Goal: Task Accomplishment & Management: Complete application form

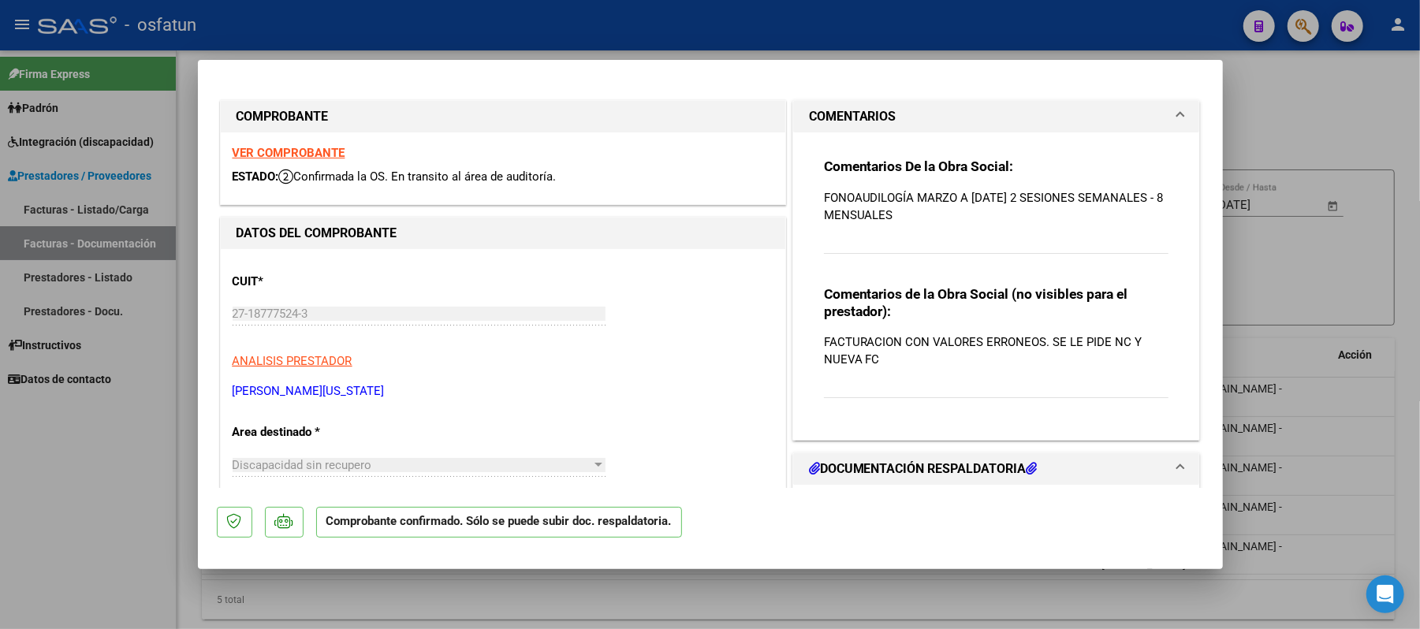
click at [1364, 129] on div at bounding box center [710, 314] width 1420 height 629
type input "$ 0,00"
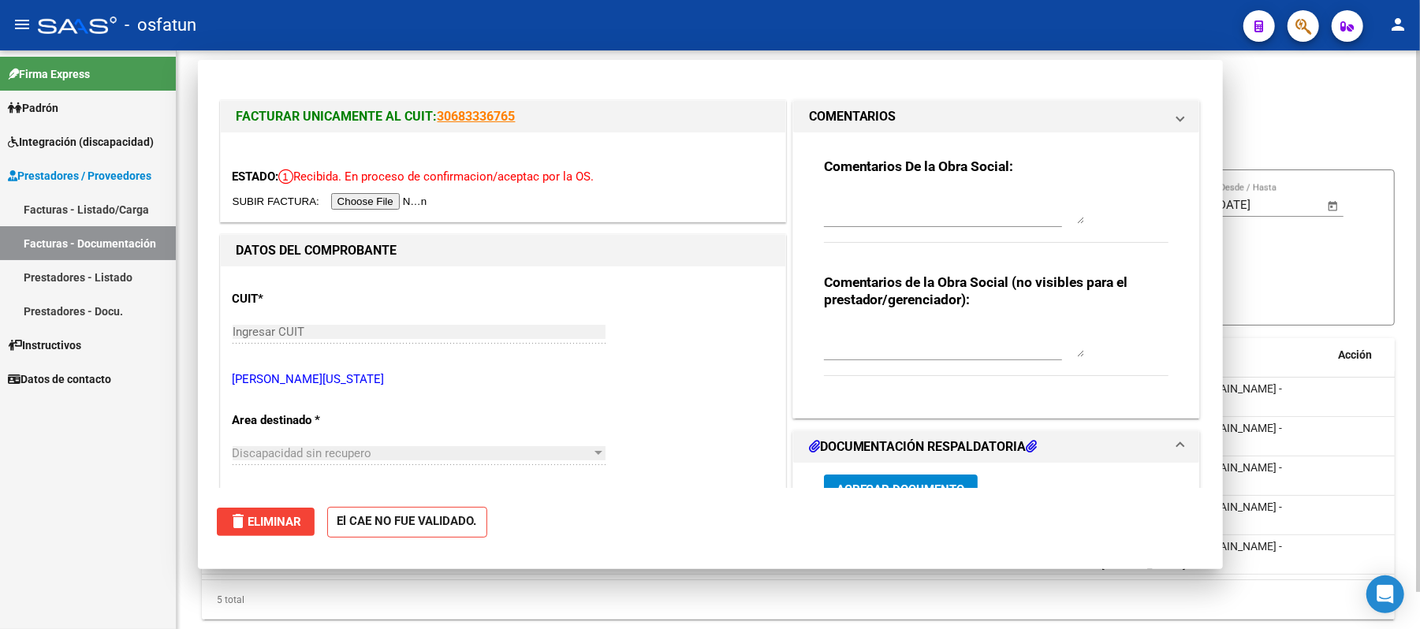
click at [1268, 118] on div "cloud_download Exportar CSV Descarga Masiva" at bounding box center [798, 130] width 1193 height 28
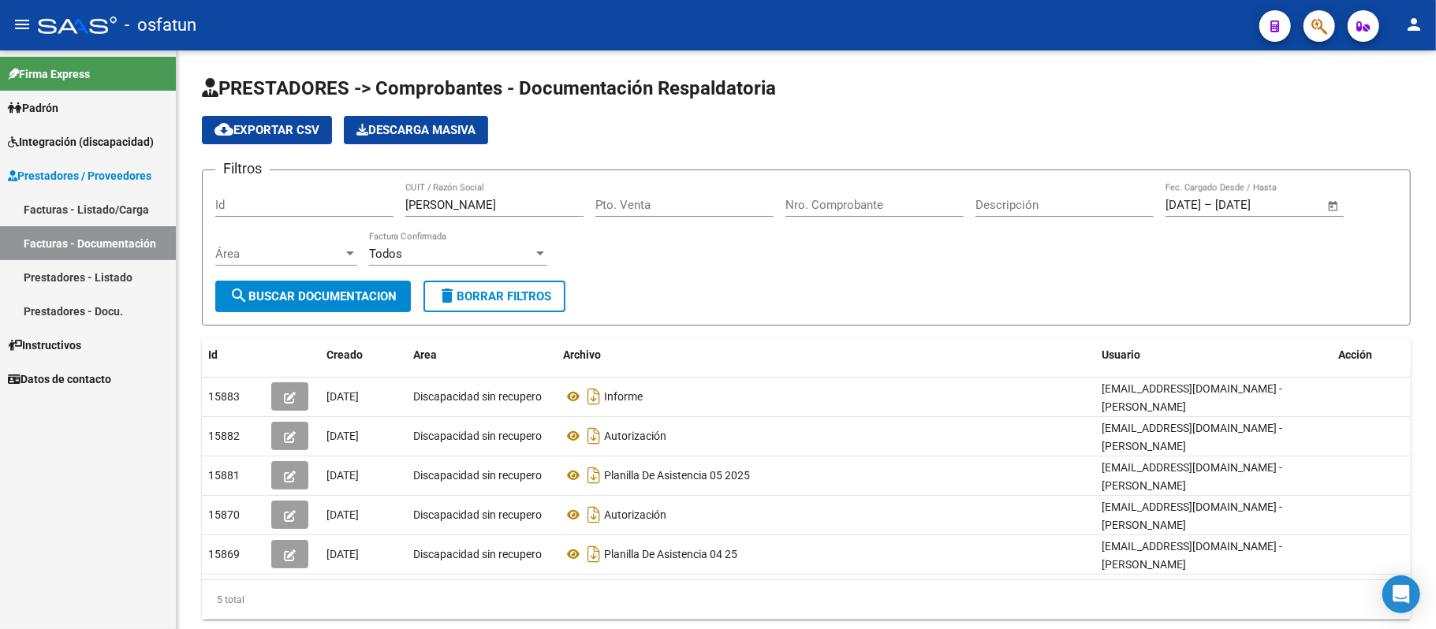
click at [104, 270] on link "Prestadores - Listado" at bounding box center [88, 277] width 176 height 34
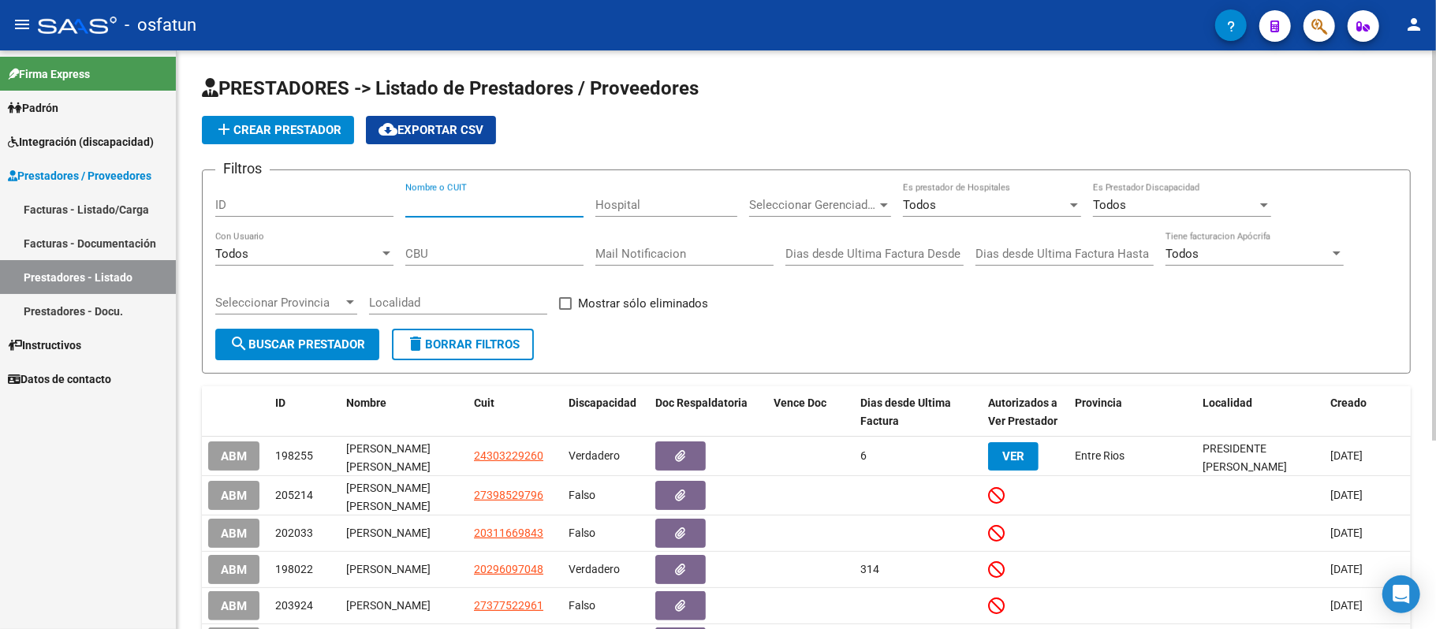
click at [514, 208] on input "Nombre o CUIT" at bounding box center [494, 205] width 178 height 14
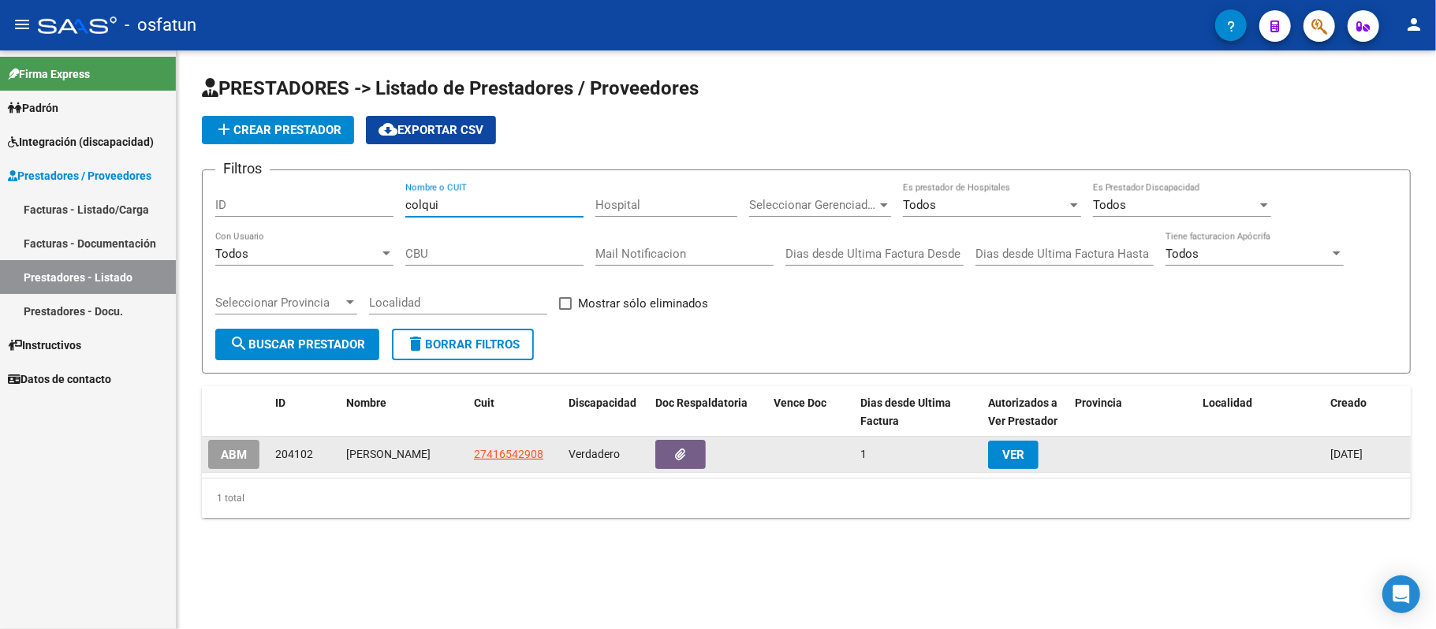
type input "colqui"
click at [230, 459] on span "ABM" at bounding box center [234, 455] width 26 height 14
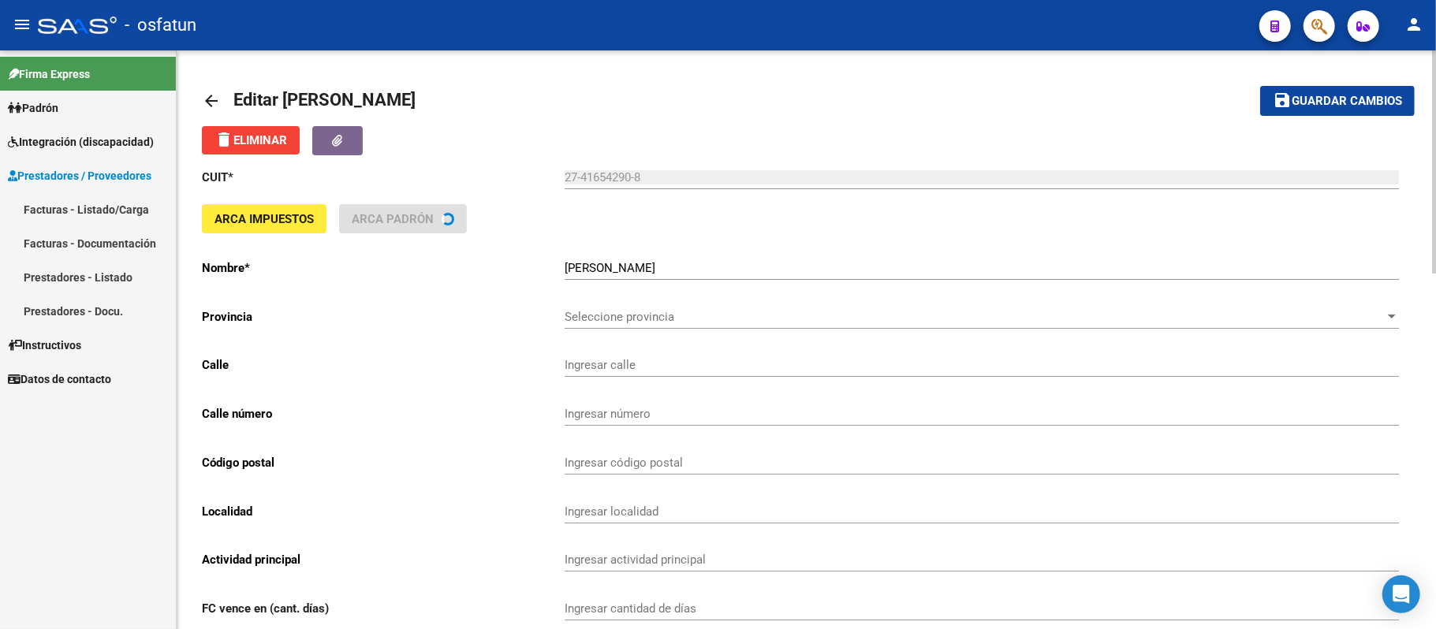
type input "AV [DATE]"
type input "2500"
type input "9000"
type input "[PERSON_NAME]"
type input "869090"
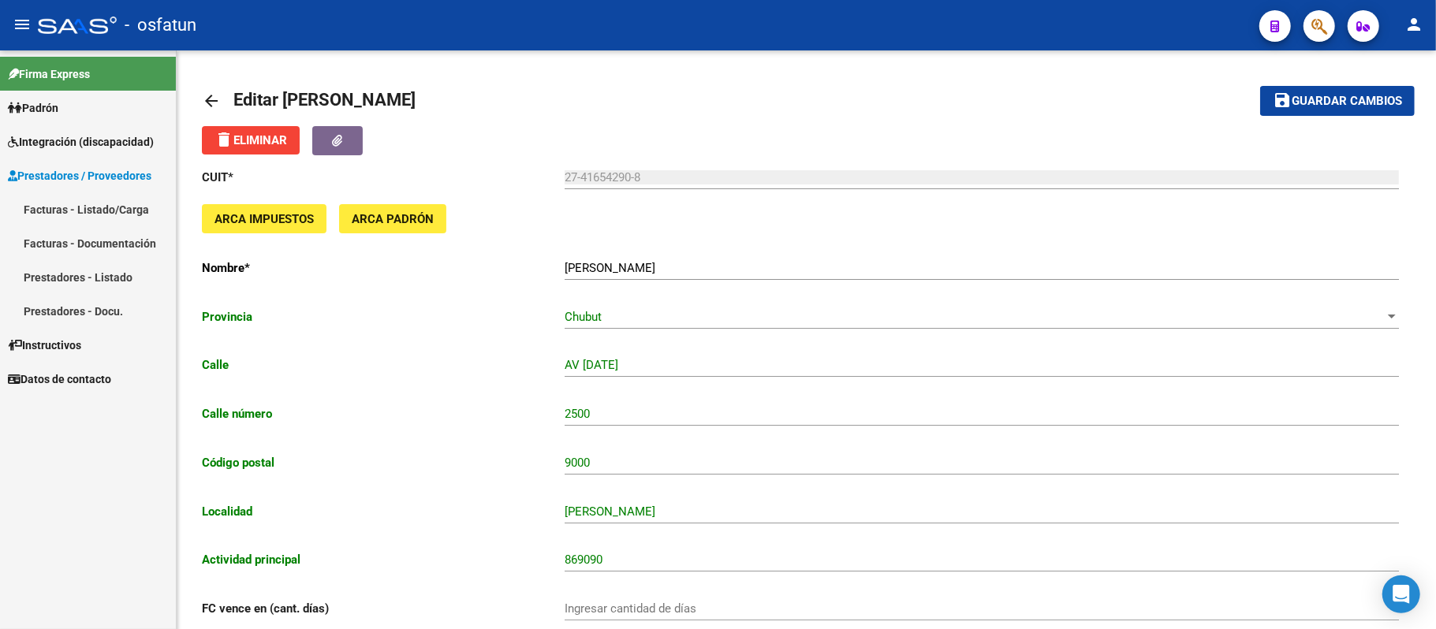
click at [104, 483] on div "Firma Express Padrón Análisis Afiliado Integración (discapacidad) Estado Presen…" at bounding box center [88, 339] width 176 height 579
click at [85, 174] on span "Prestadores / Proveedores" at bounding box center [80, 175] width 144 height 17
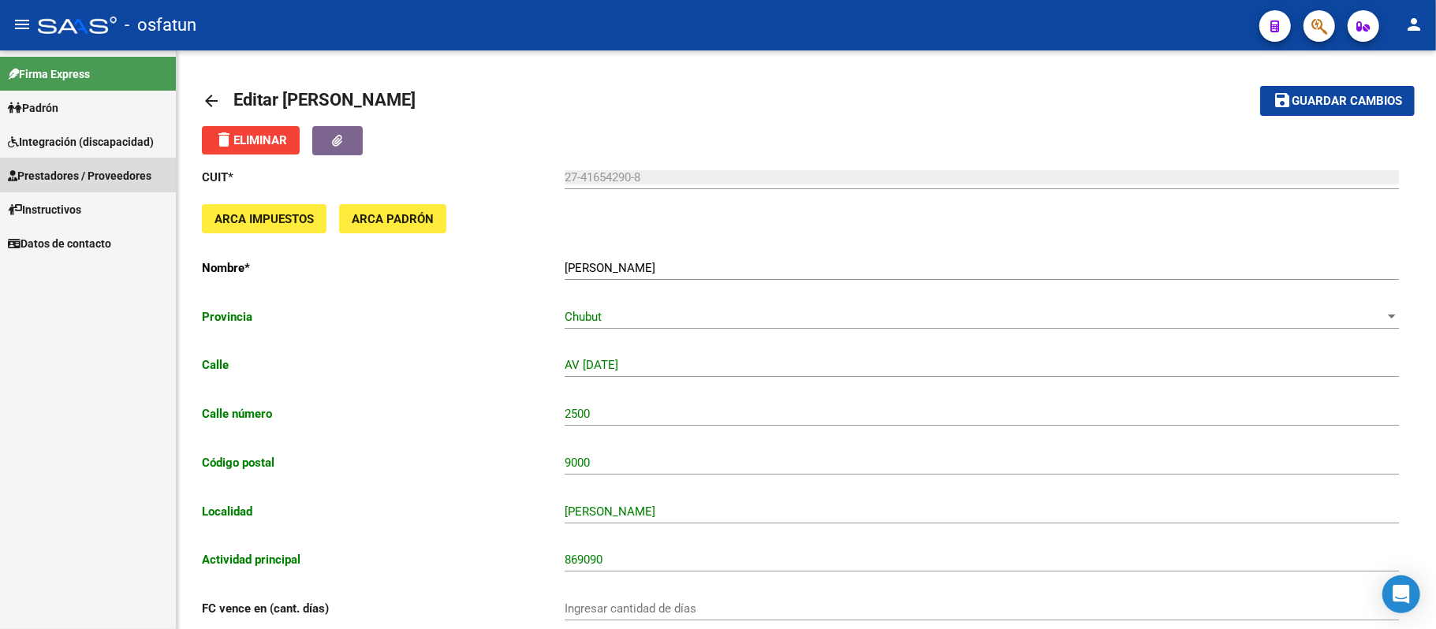
click at [85, 174] on span "Prestadores / Proveedores" at bounding box center [80, 175] width 144 height 17
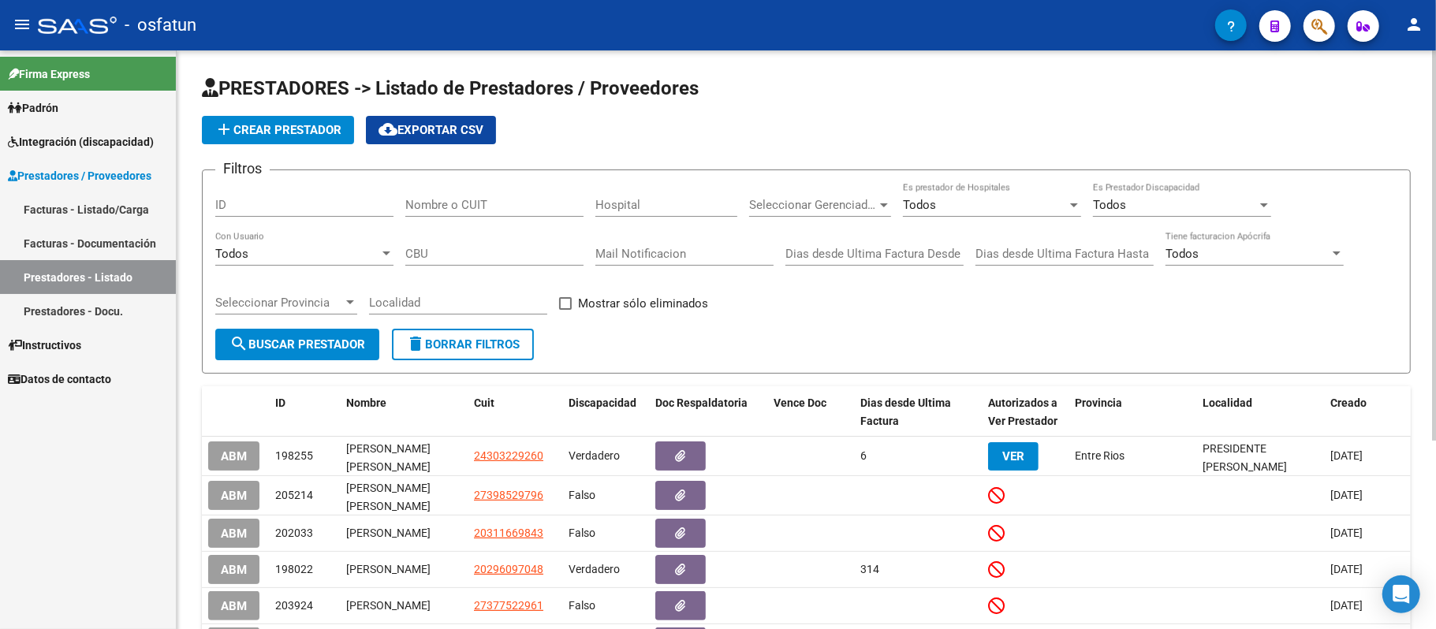
click at [494, 200] on input "Nombre o CUIT" at bounding box center [494, 205] width 178 height 14
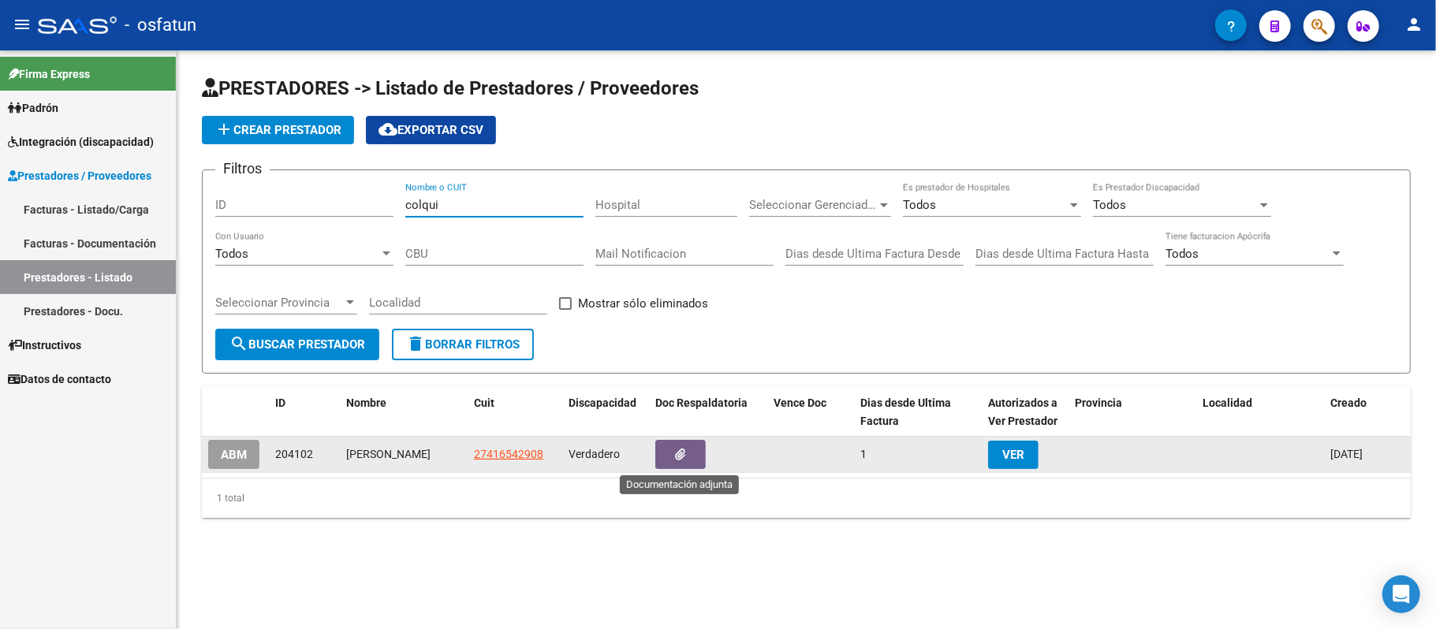
type input "colqui"
click at [672, 446] on button "button" at bounding box center [680, 454] width 50 height 29
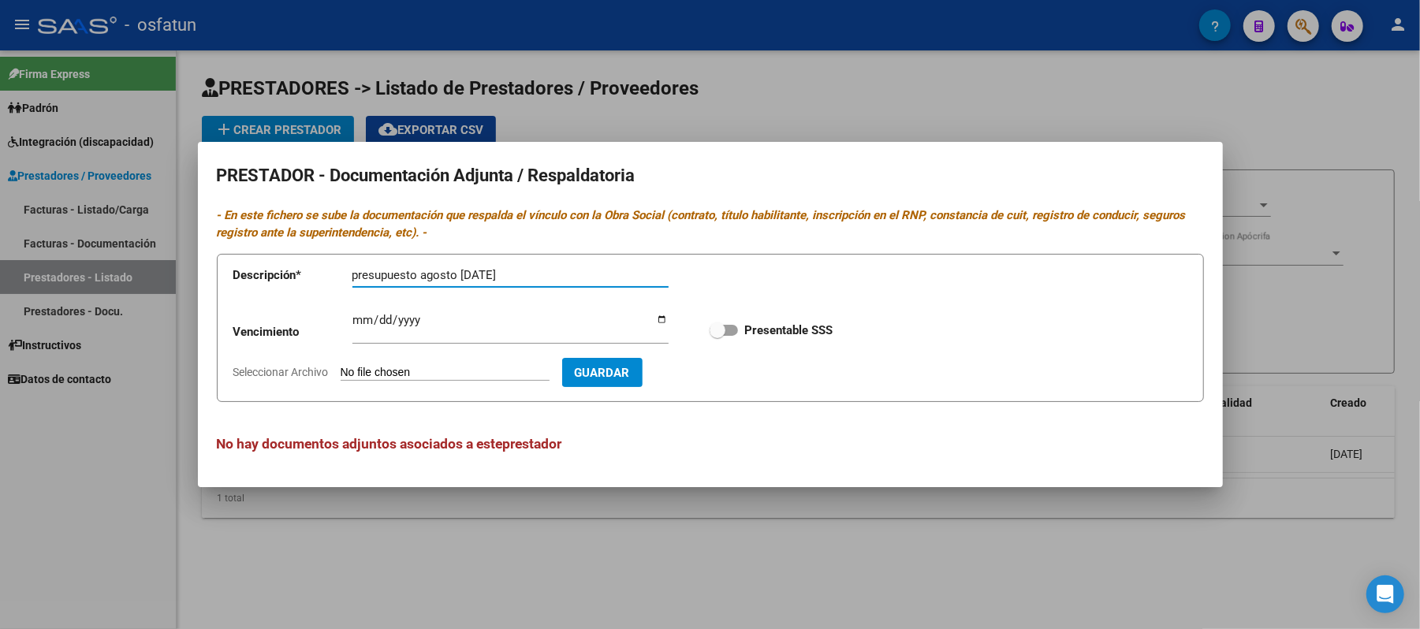
type input "presupuesto agosto [DATE]"
click at [415, 372] on input "Seleccionar Archivo" at bounding box center [445, 373] width 209 height 15
type input "C:\fakepath\presupuesto.pdf"
click at [722, 372] on span "Guardar" at bounding box center [693, 373] width 55 height 14
checkbox input "true"
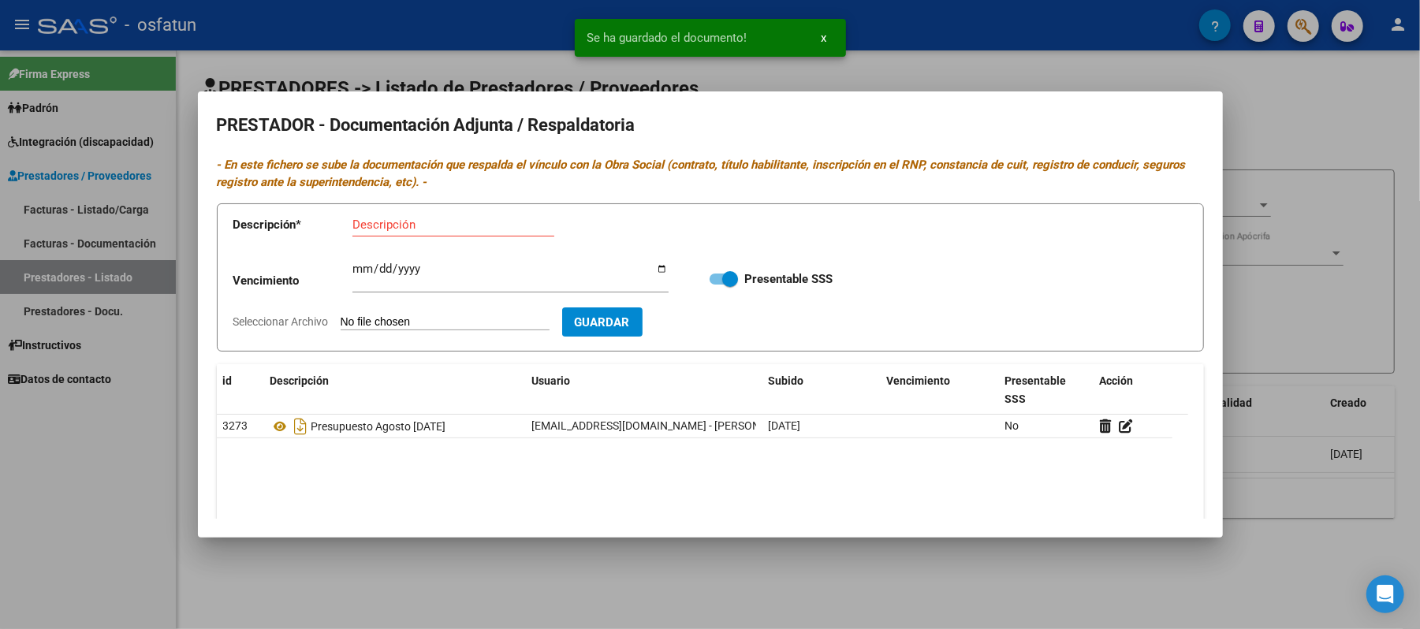
click at [1350, 105] on div at bounding box center [710, 314] width 1420 height 629
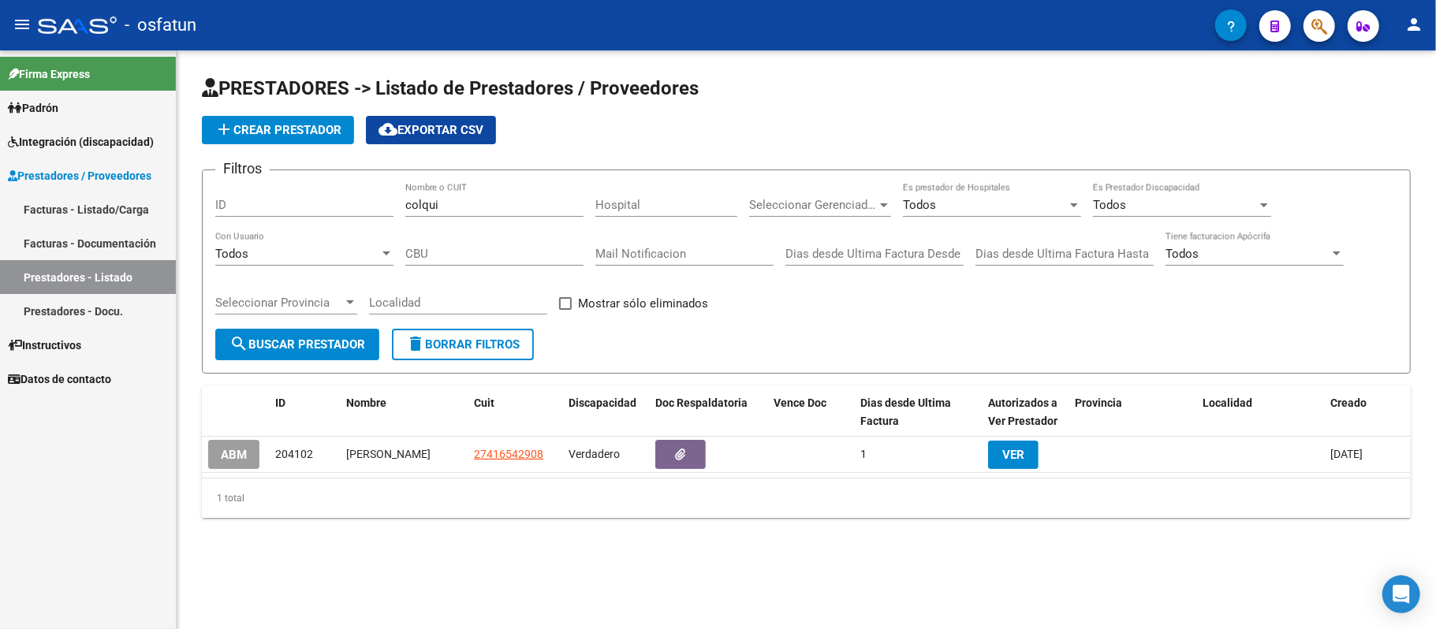
click at [982, 92] on h1 "PRESTADORES -> Listado de Prestadores / Proveedores" at bounding box center [806, 90] width 1209 height 28
click at [54, 200] on link "Facturas - Listado/Carga" at bounding box center [88, 209] width 176 height 34
